Goal: Information Seeking & Learning: Find specific fact

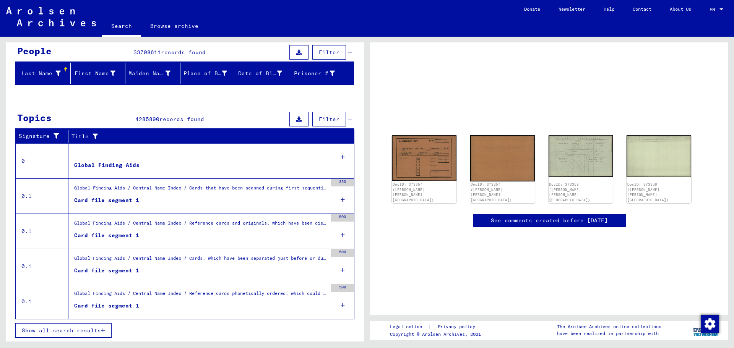
scroll to position [71, 0]
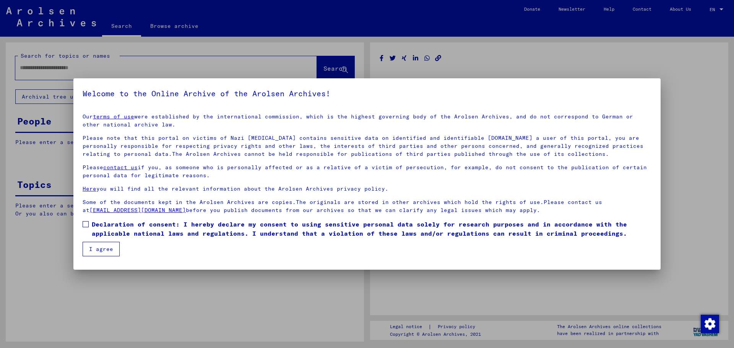
type input "******"
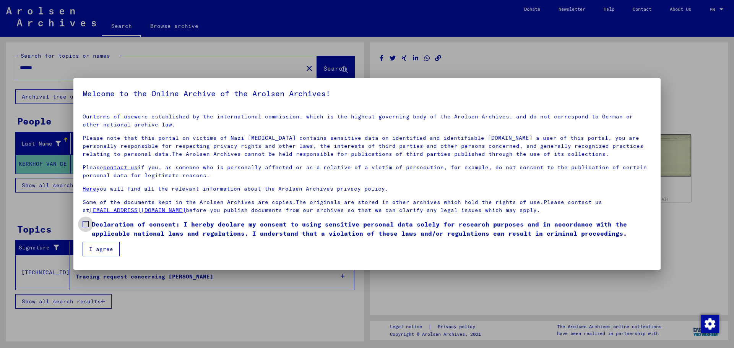
click at [83, 224] on span at bounding box center [86, 224] width 6 height 6
click at [96, 250] on button "I agree" at bounding box center [101, 249] width 37 height 15
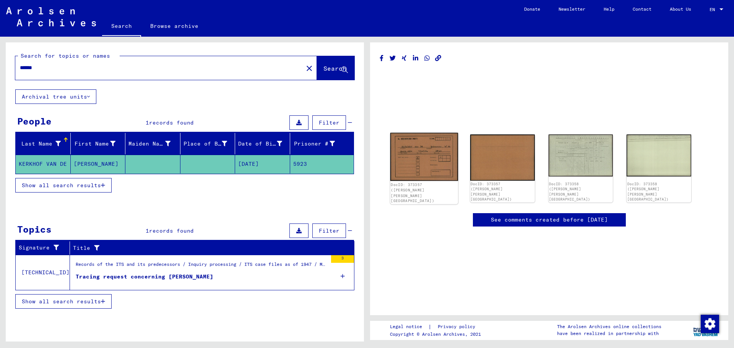
click at [423, 168] on img at bounding box center [425, 157] width 68 height 48
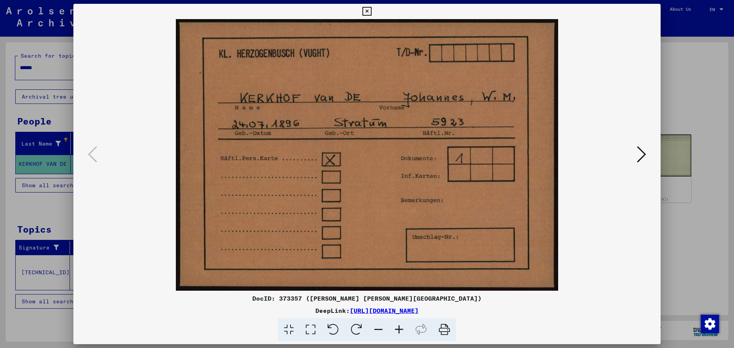
click at [640, 153] on icon at bounding box center [641, 154] width 9 height 18
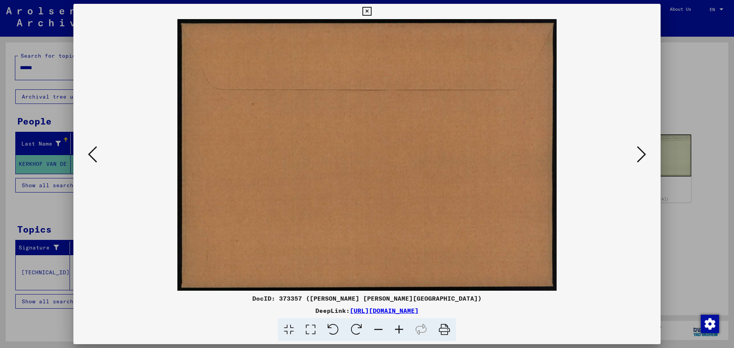
click at [640, 153] on icon at bounding box center [641, 154] width 9 height 18
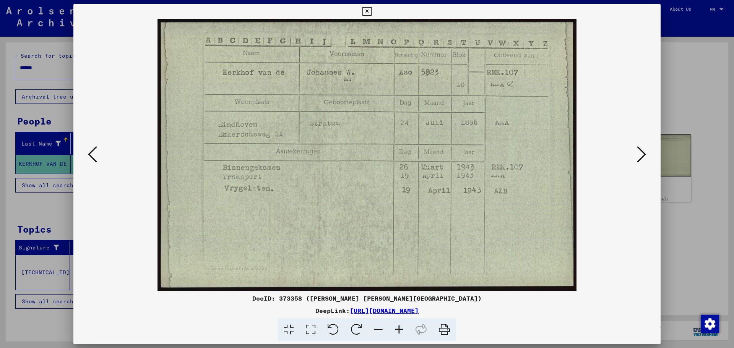
click at [640, 153] on icon at bounding box center [641, 154] width 9 height 18
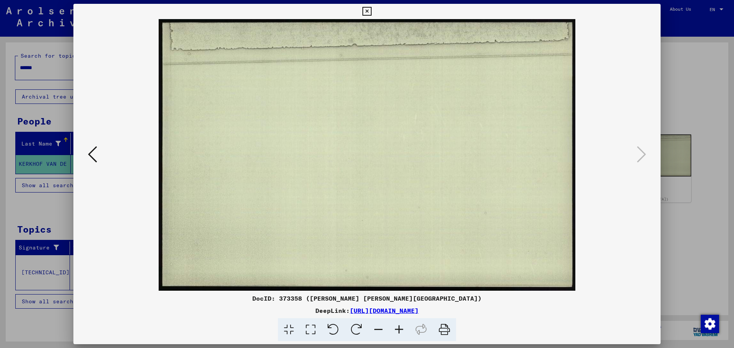
click at [685, 251] on div at bounding box center [367, 174] width 734 height 348
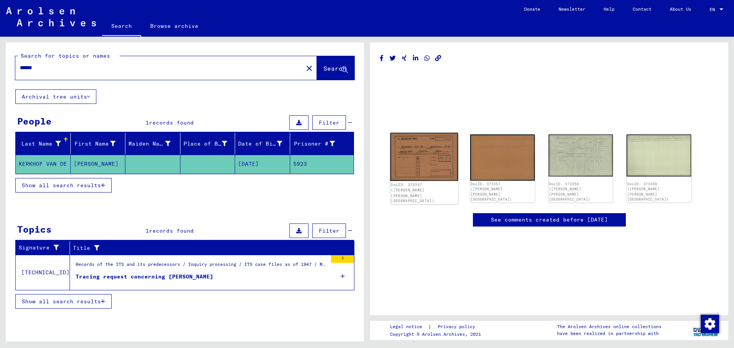
click at [438, 166] on img at bounding box center [425, 157] width 68 height 48
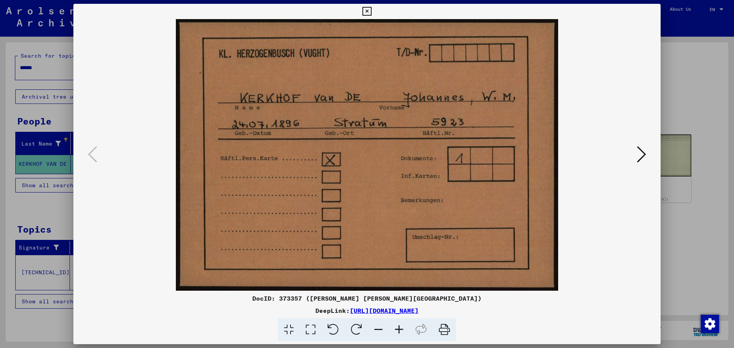
click at [357, 314] on link "[URL][DOMAIN_NAME]" at bounding box center [384, 311] width 69 height 8
